Goal: Task Accomplishment & Management: Complete application form

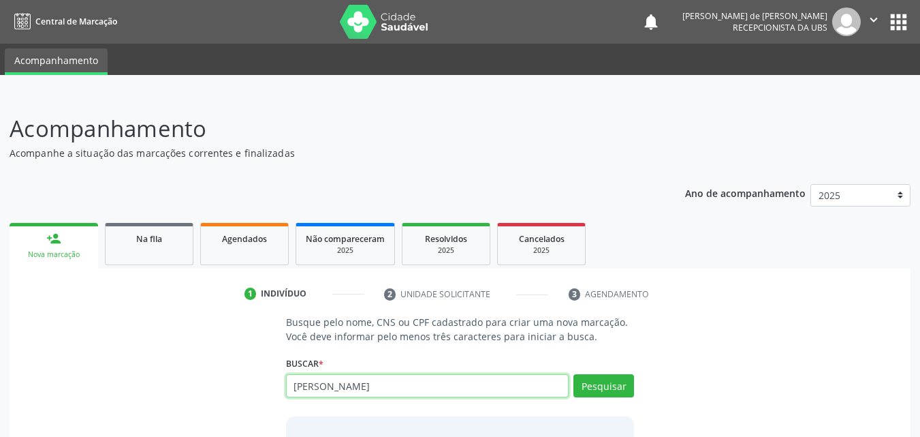
type input "[PERSON_NAME]"
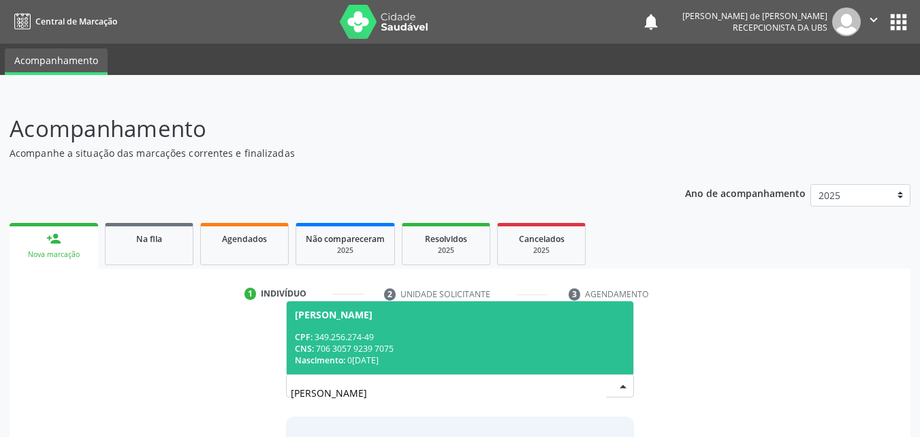
click at [436, 341] on div "CPF: 349.256.274-49" at bounding box center [460, 337] width 331 height 12
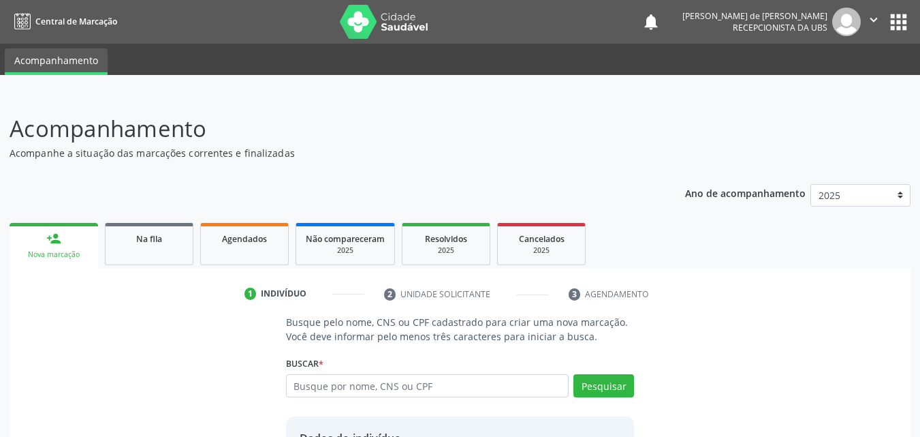
scroll to position [129, 0]
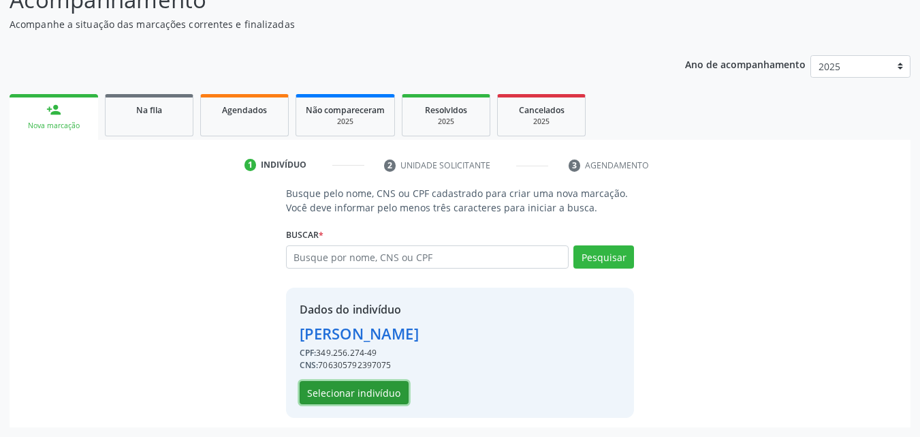
click at [375, 394] on button "Selecionar indivíduo" at bounding box center [354, 392] width 109 height 23
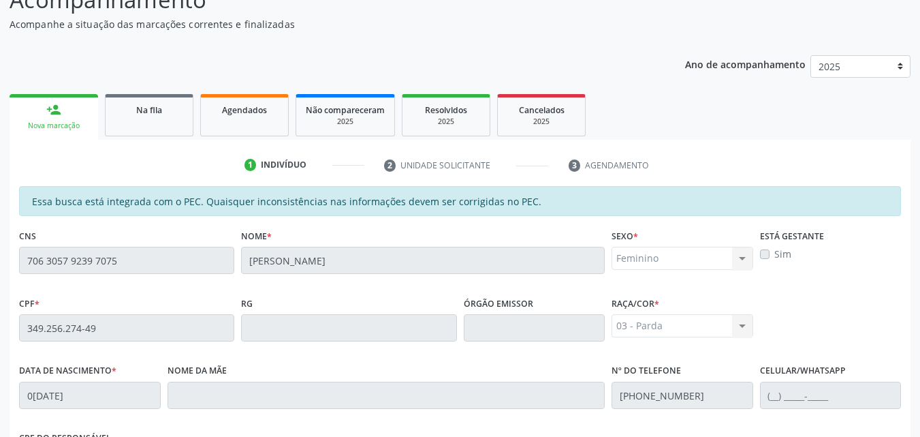
scroll to position [360, 0]
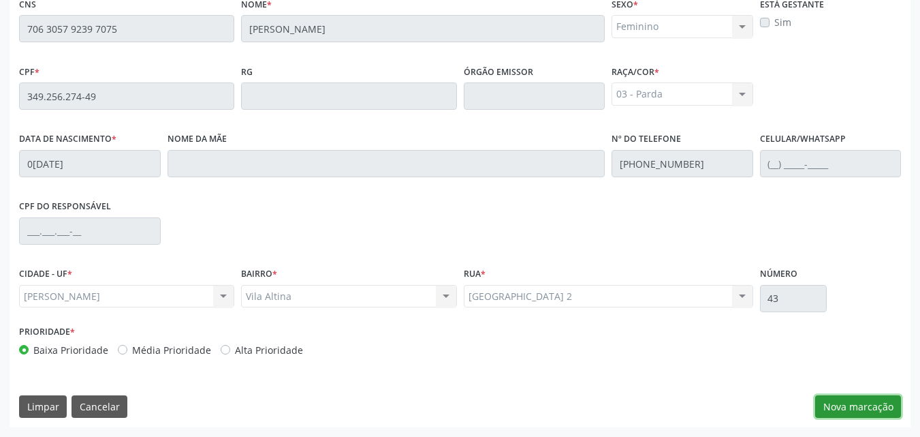
click at [834, 407] on button "Nova marcação" at bounding box center [858, 406] width 86 height 23
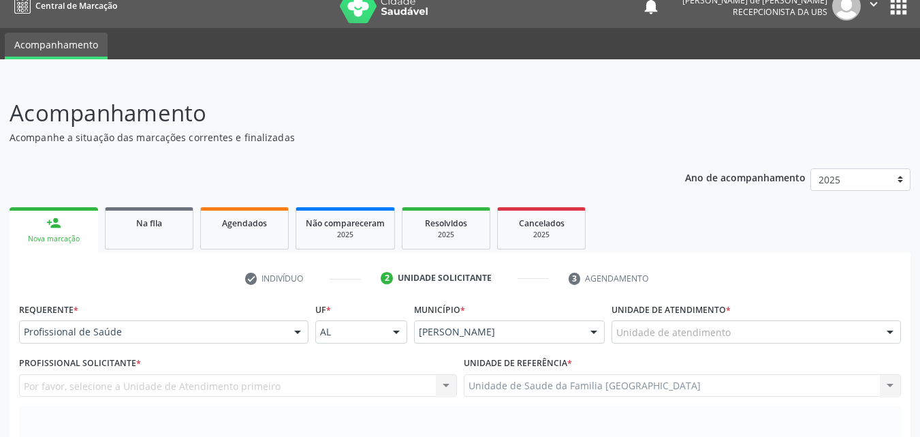
scroll to position [0, 0]
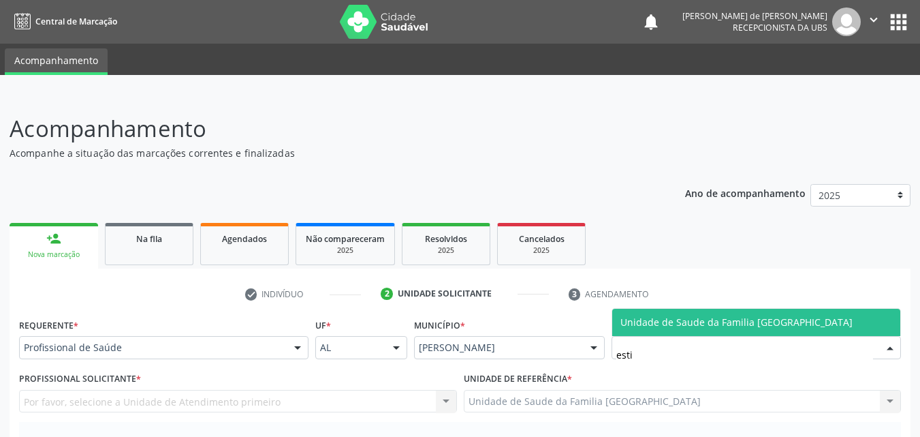
type input "estiv"
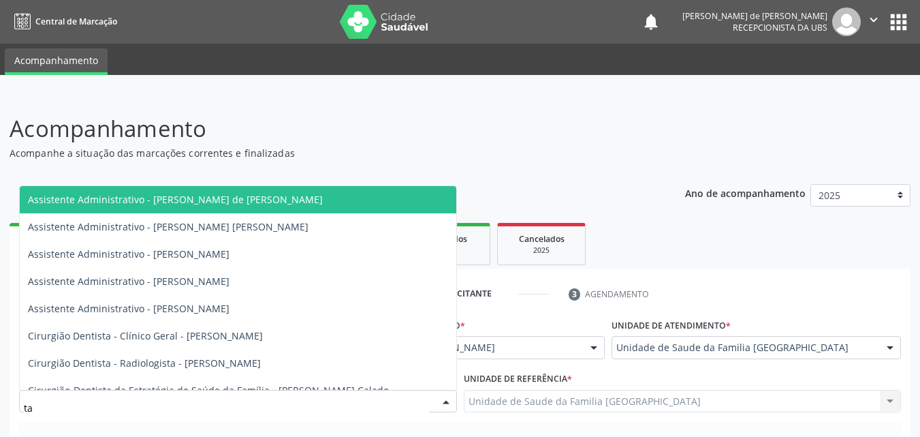
type input "tac"
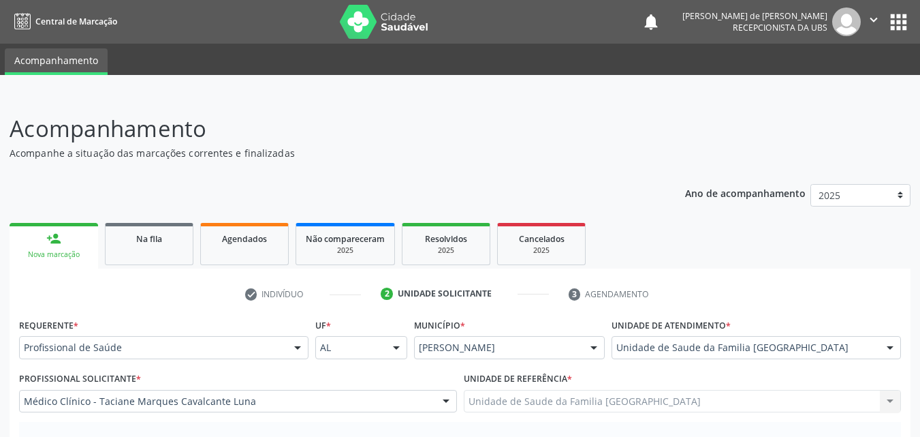
scroll to position [318, 0]
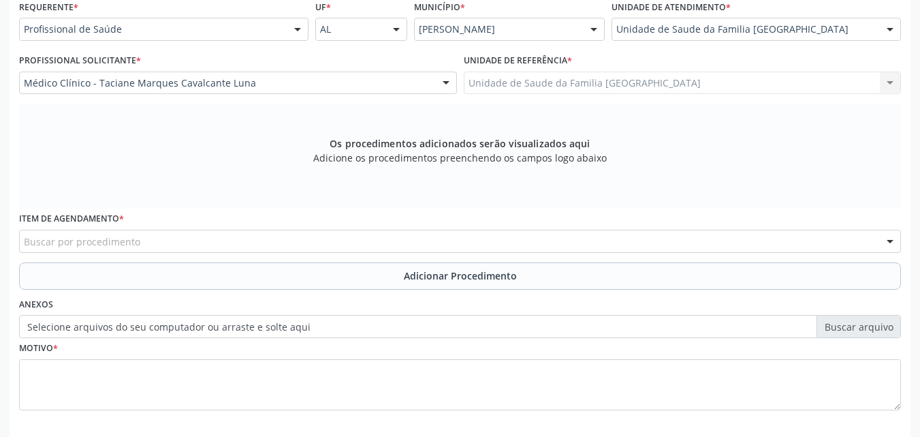
click at [68, 234] on div "Buscar por procedimento" at bounding box center [460, 241] width 882 height 23
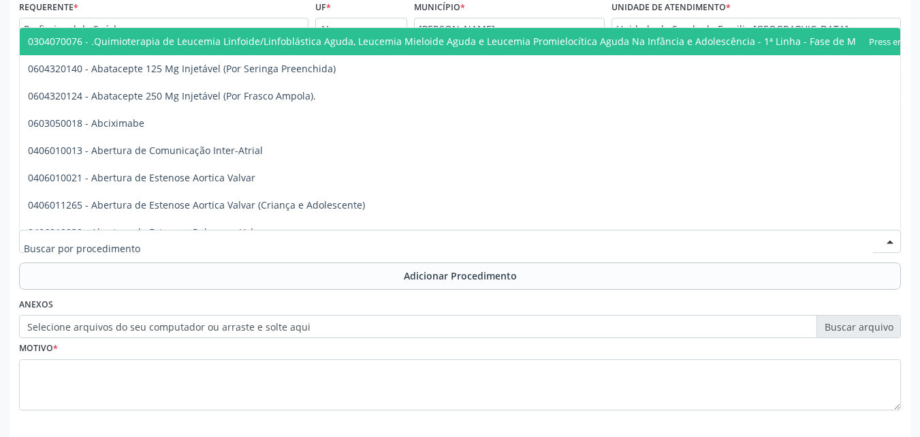
click at [67, 234] on input "text" at bounding box center [448, 247] width 849 height 27
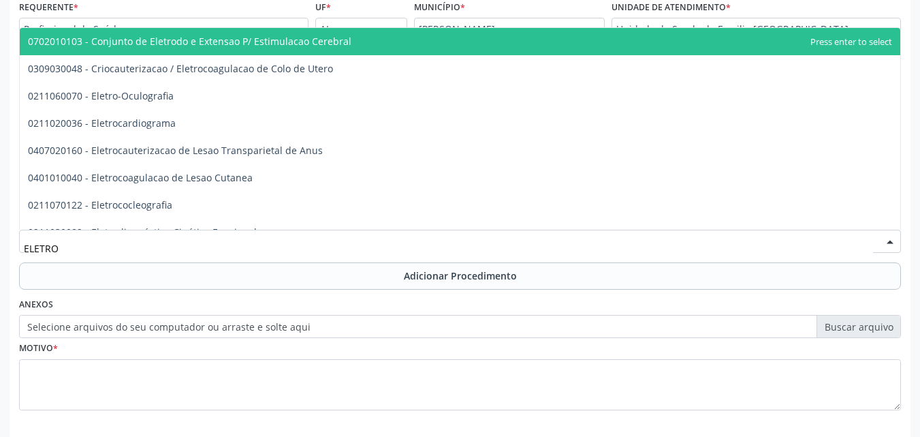
type input "ELETROC"
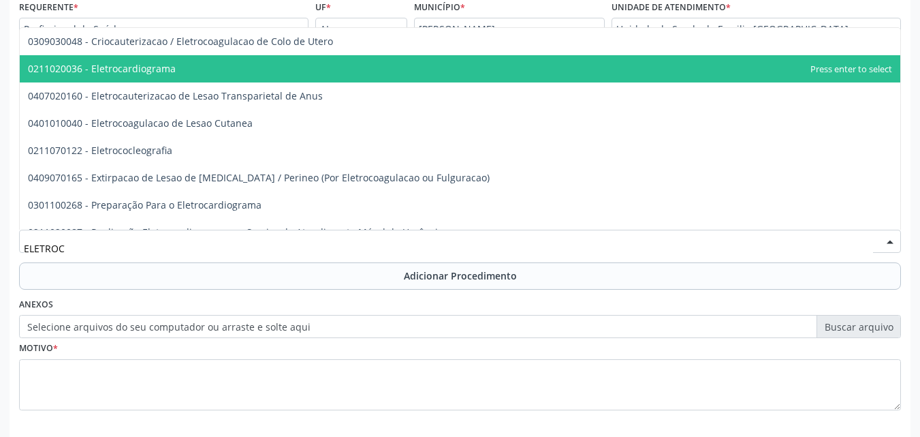
click at [123, 74] on span "0211020036 - Eletrocardiograma" at bounding box center [102, 68] width 148 height 13
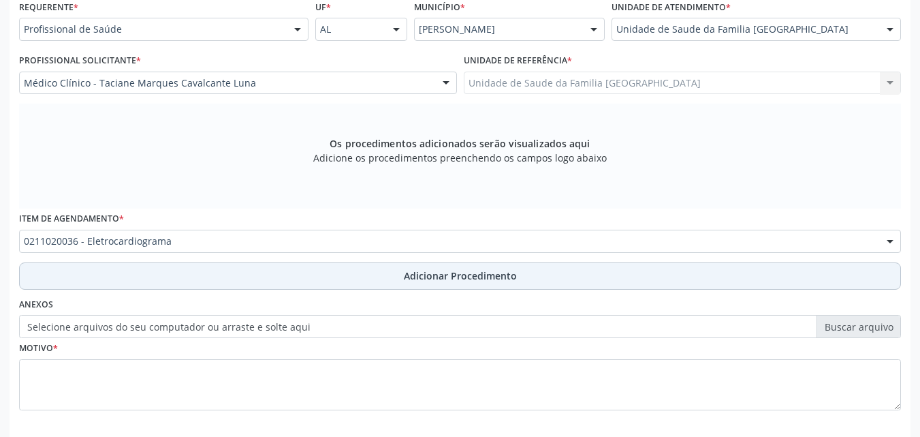
click at [101, 281] on button "Adicionar Procedimento" at bounding box center [460, 275] width 882 height 27
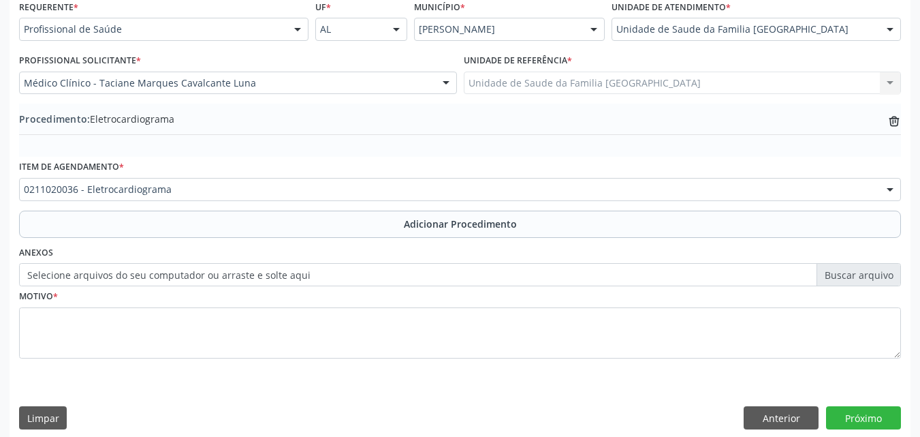
click at [97, 274] on label "Selecione arquivos do seu computador ou arraste e solte aqui" at bounding box center [460, 274] width 882 height 23
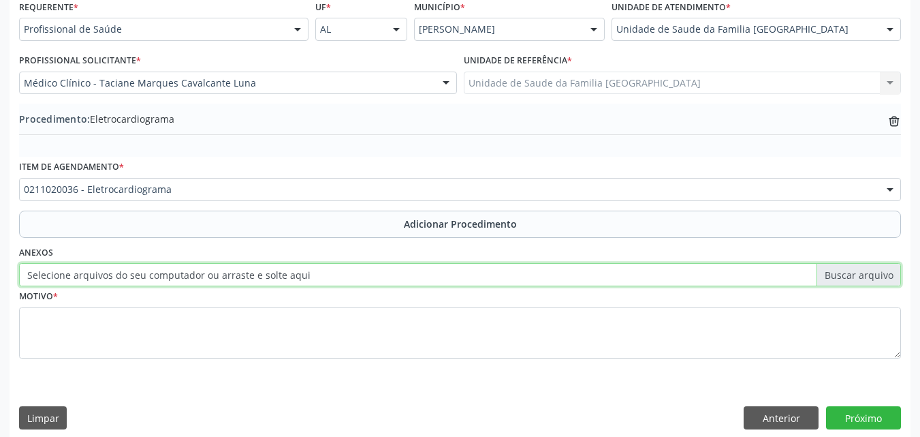
click at [97, 274] on input "Selecione arquivos do seu computador ou arraste e solte aqui" at bounding box center [460, 274] width 882 height 23
type input "C:\fakepath\1.jpg"
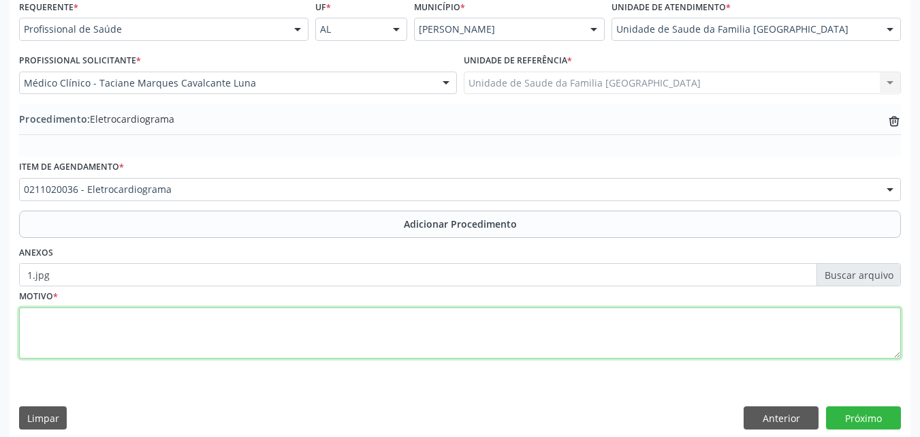
click at [184, 323] on textarea at bounding box center [460, 333] width 882 height 52
type textarea "AVALIAÇÃO CLÍNICA."
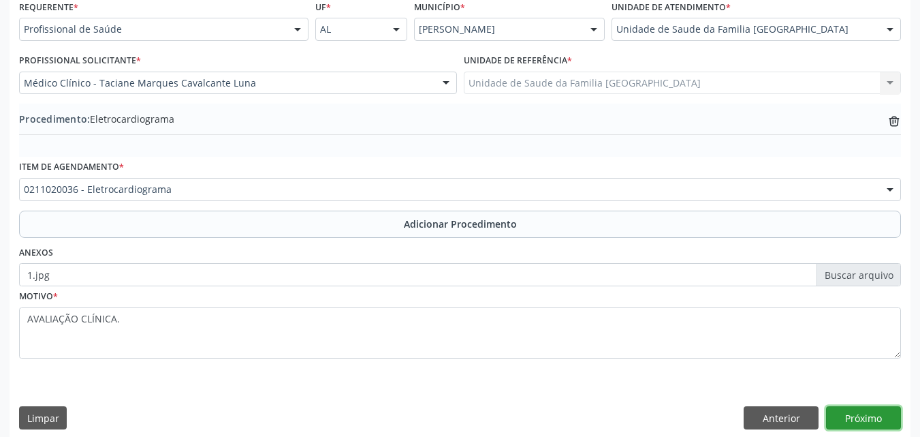
click at [868, 408] on button "Próximo" at bounding box center [863, 417] width 75 height 23
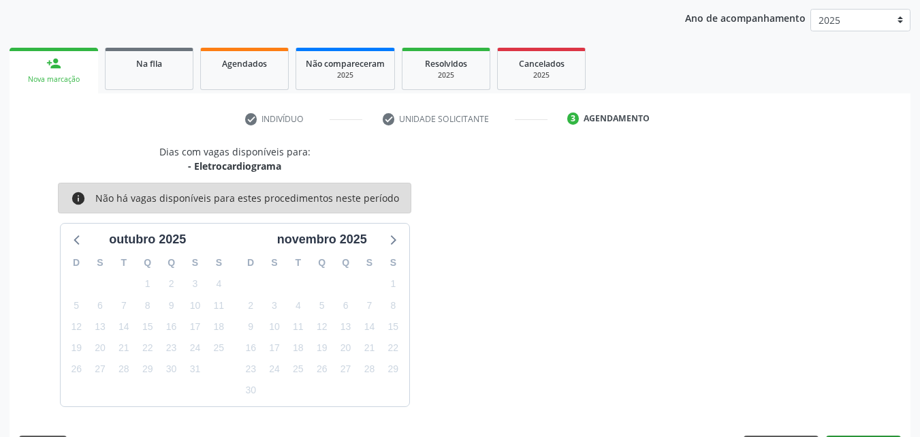
scroll to position [215, 0]
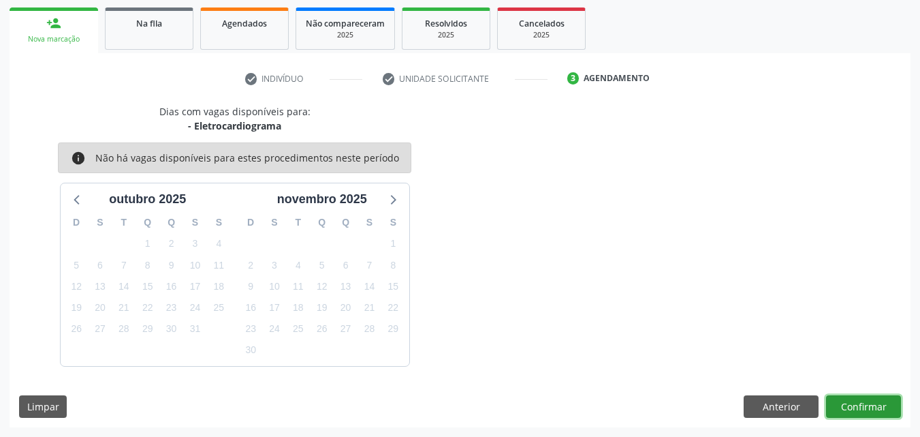
click at [856, 404] on button "Confirmar" at bounding box center [863, 406] width 75 height 23
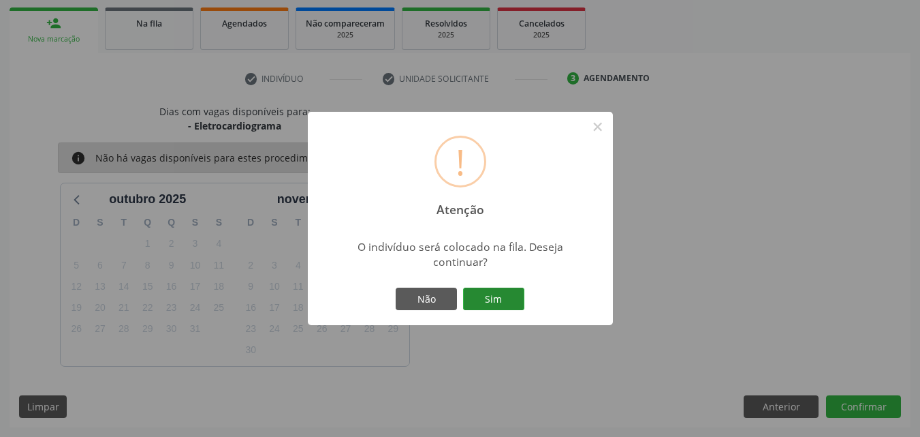
click at [497, 294] on button "Sim" at bounding box center [493, 298] width 61 height 23
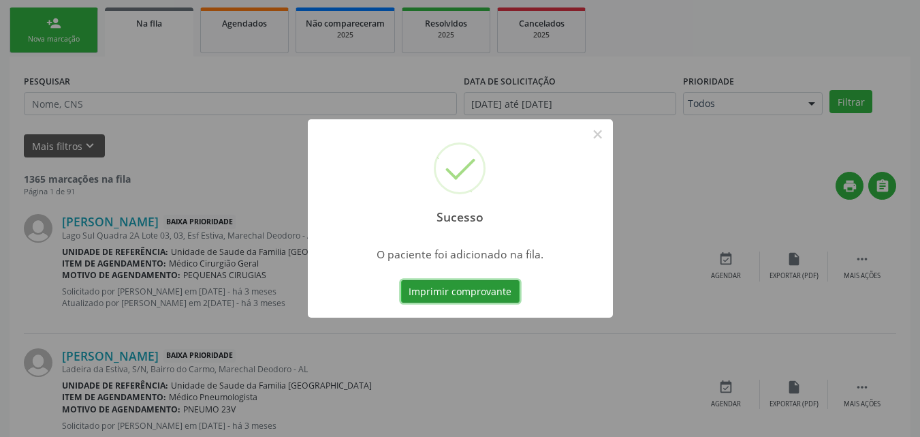
scroll to position [32, 0]
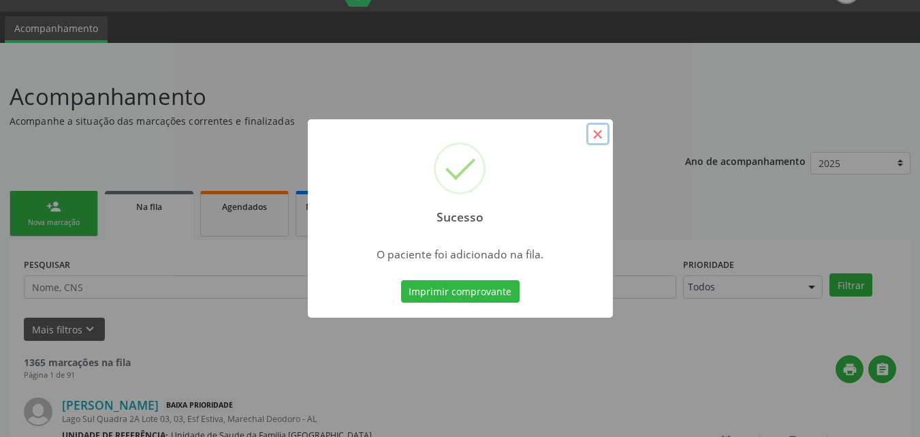
click at [600, 129] on button "×" at bounding box center [597, 134] width 23 height 23
